Goal: Task Accomplishment & Management: Use online tool/utility

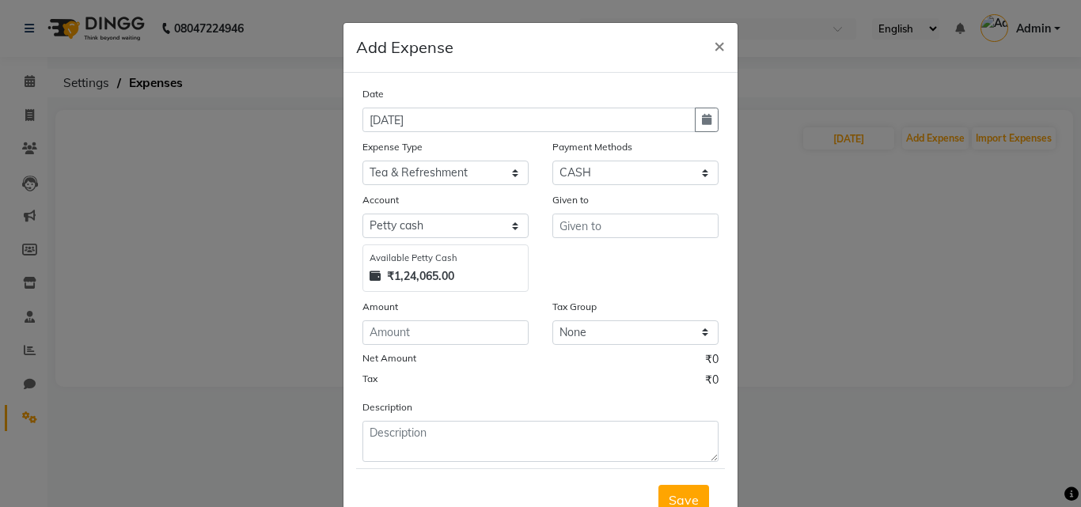
select select "23534"
select select "1"
select select "7122"
click at [714, 47] on span "×" at bounding box center [719, 45] width 11 height 24
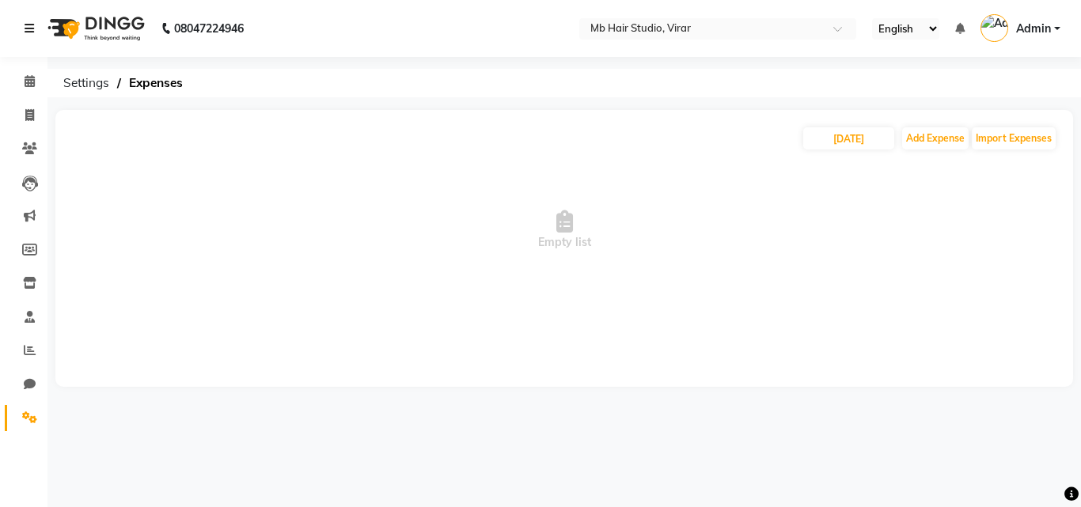
click at [33, 28] on icon at bounding box center [29, 28] width 9 height 11
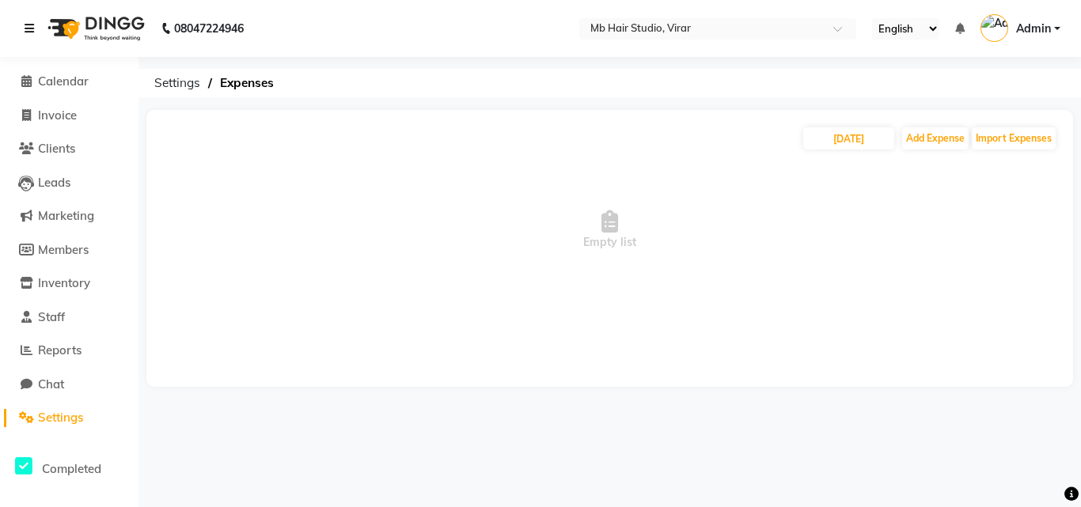
click at [32, 27] on icon at bounding box center [29, 28] width 9 height 11
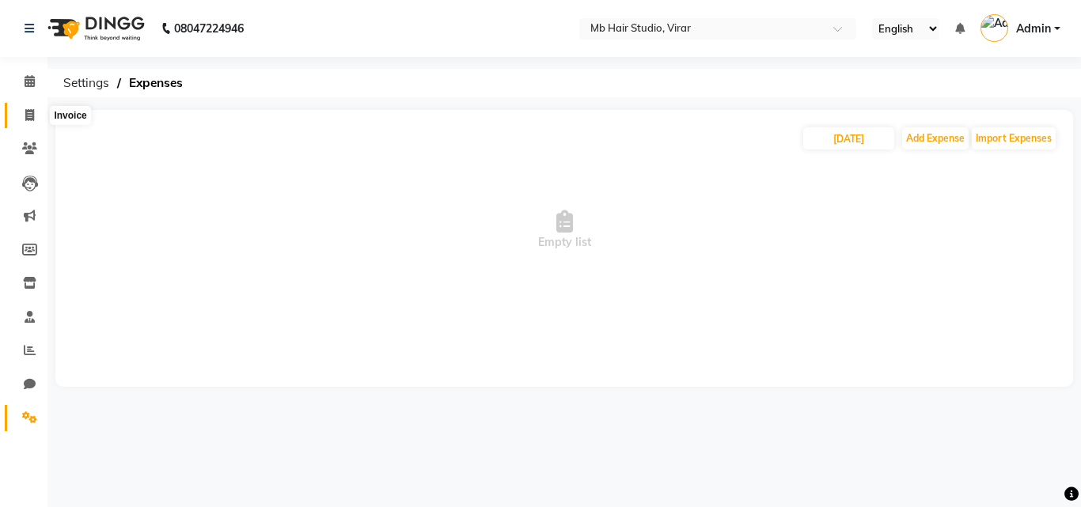
click at [27, 116] on icon at bounding box center [29, 115] width 9 height 12
select select "service"
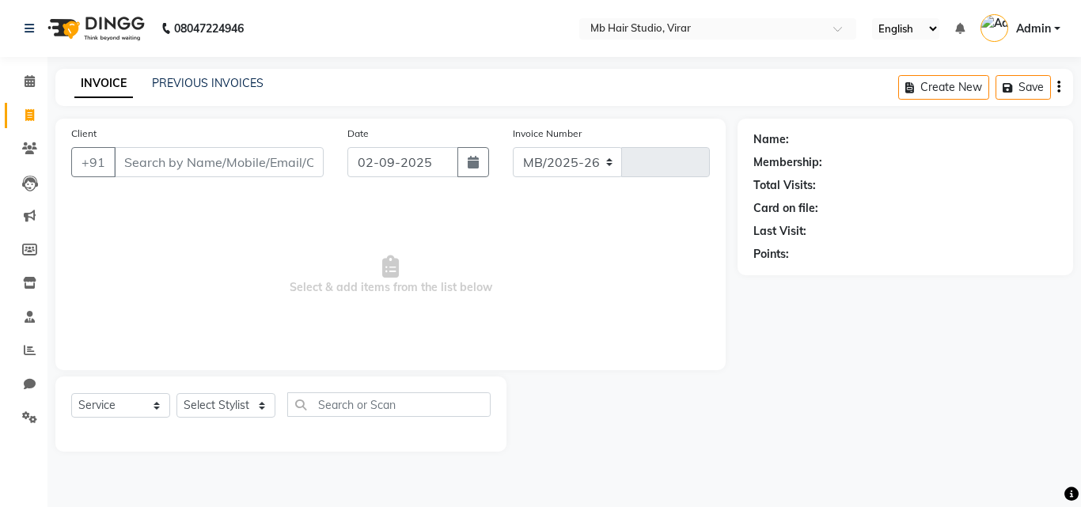
select select "7979"
type input "3762"
click at [200, 77] on link "PREVIOUS INVOICES" at bounding box center [208, 83] width 112 height 14
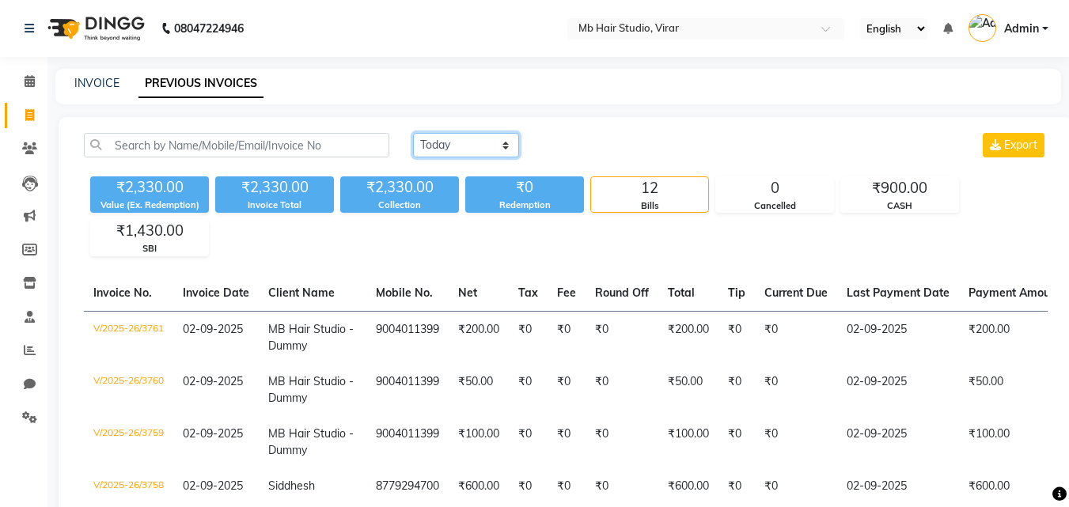
click at [473, 140] on select "[DATE] [DATE] Custom Range" at bounding box center [466, 145] width 106 height 25
select select "[DATE]"
click at [413, 133] on select "[DATE] [DATE] Custom Range" at bounding box center [466, 145] width 106 height 25
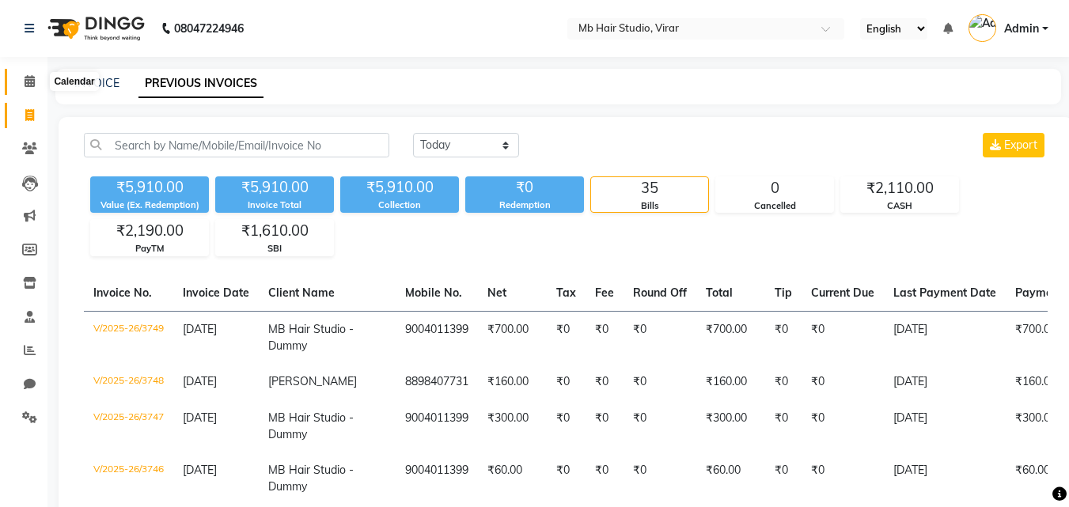
click at [25, 84] on icon at bounding box center [30, 81] width 10 height 12
